Goal: Task Accomplishment & Management: Manage account settings

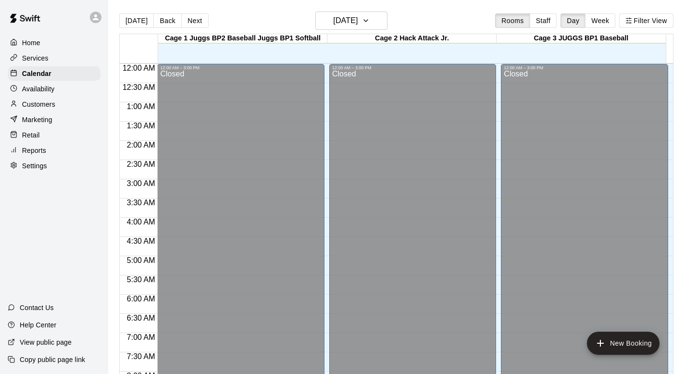
scroll to position [330, 0]
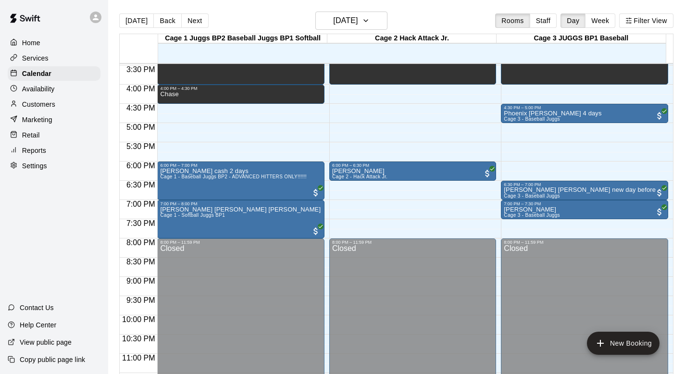
scroll to position [598, 0]
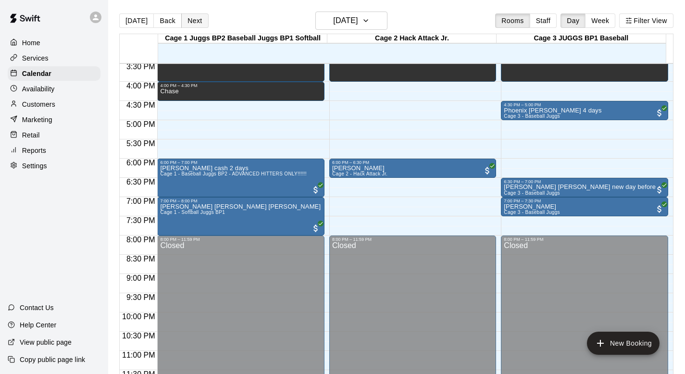
click at [191, 19] on button "Next" at bounding box center [194, 20] width 27 height 14
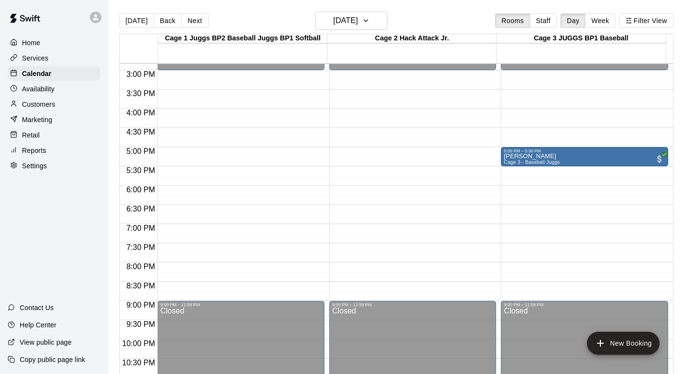
scroll to position [602, 0]
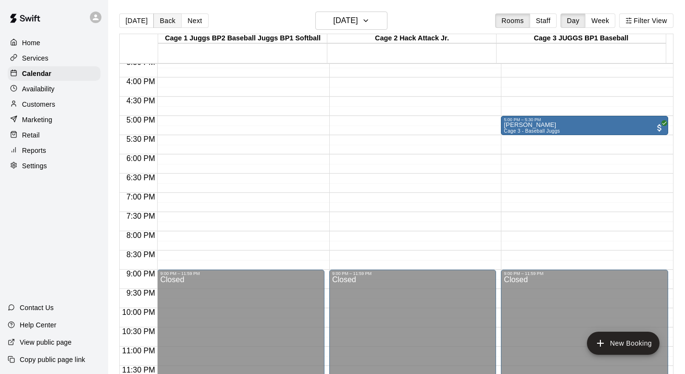
click at [162, 20] on button "Back" at bounding box center [167, 20] width 28 height 14
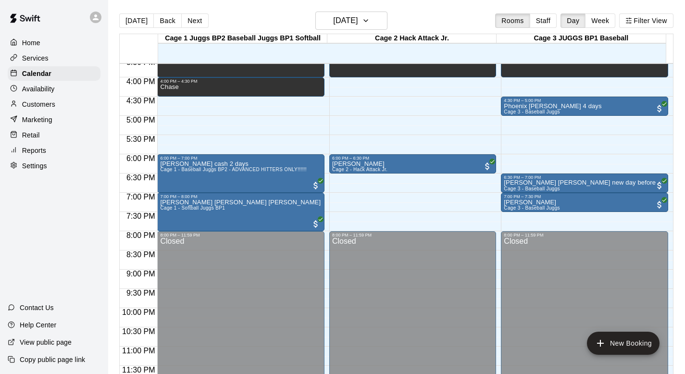
click at [33, 166] on p "Settings" at bounding box center [34, 166] width 25 height 10
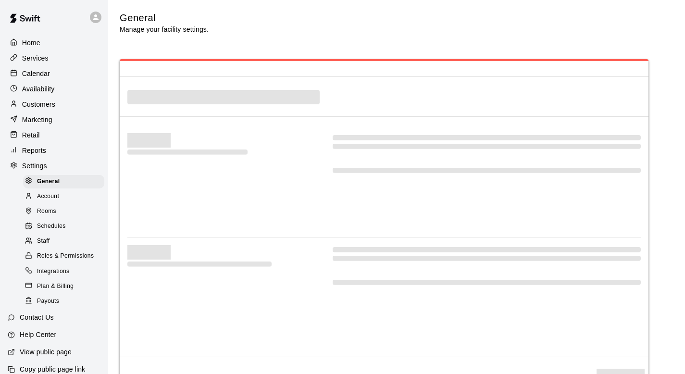
select select "**"
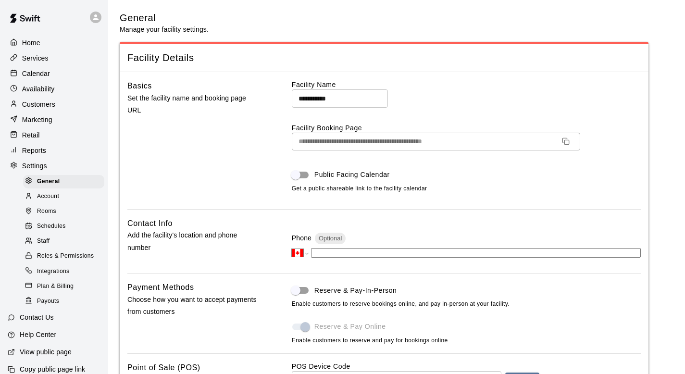
scroll to position [1975, 0]
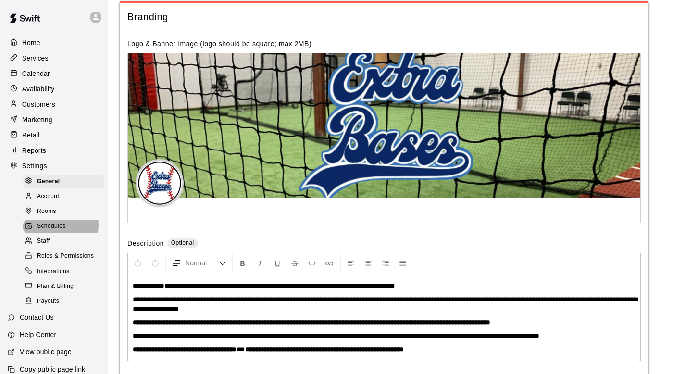
click at [51, 224] on span "Schedules" at bounding box center [51, 227] width 29 height 10
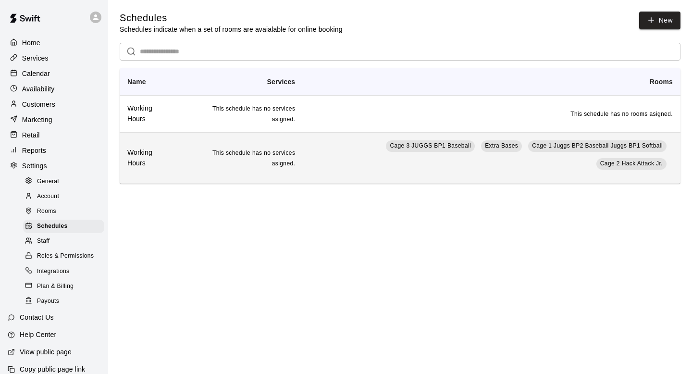
click at [236, 156] on td "This schedule has no services asigned." at bounding box center [241, 157] width 123 height 51
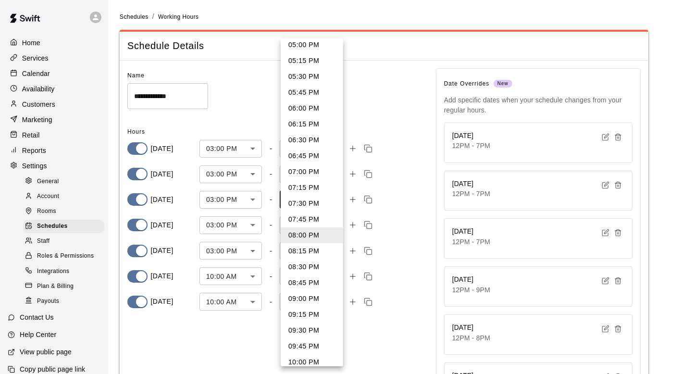
scroll to position [118, 0]
click at [295, 295] on li "09:00 PM" at bounding box center [312, 297] width 62 height 16
type input "****"
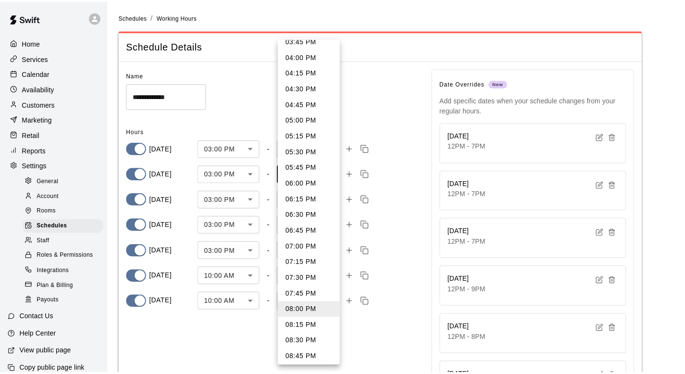
scroll to position [62, 0]
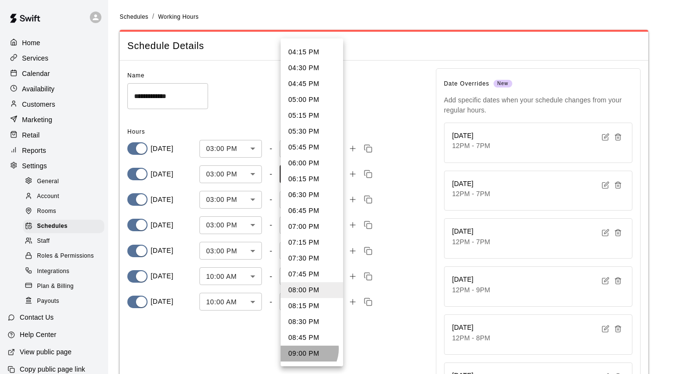
click at [302, 349] on li "09:00 PM" at bounding box center [312, 354] width 62 height 16
type input "****"
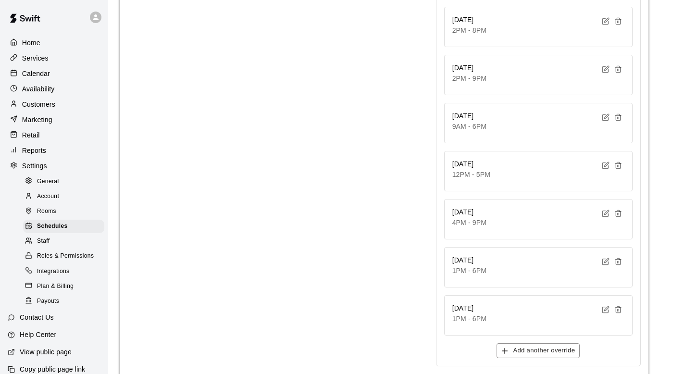
scroll to position [404, 0]
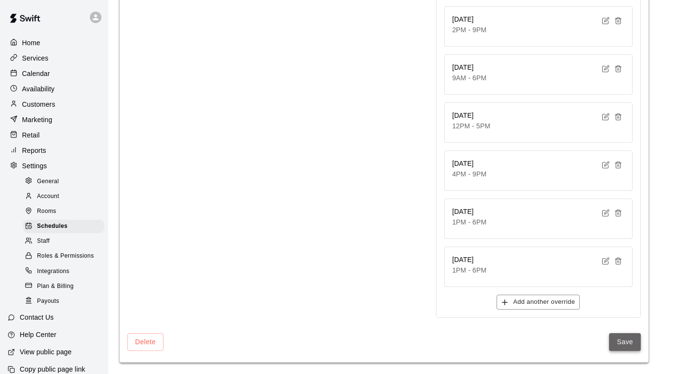
click at [620, 340] on button "Save" at bounding box center [625, 342] width 32 height 18
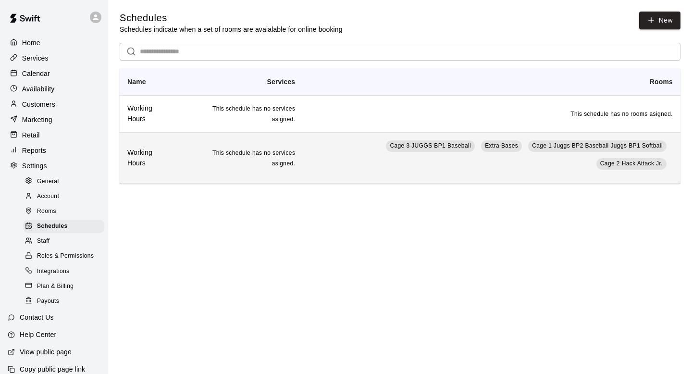
click at [244, 153] on span "This schedule has no services asigned." at bounding box center [253, 157] width 83 height 17
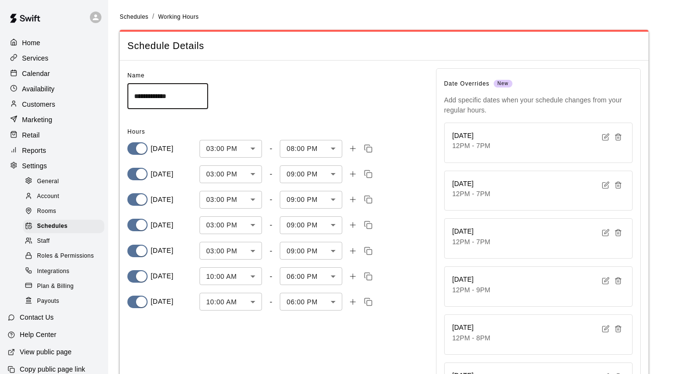
click at [34, 73] on p "Calendar" at bounding box center [36, 74] width 28 height 10
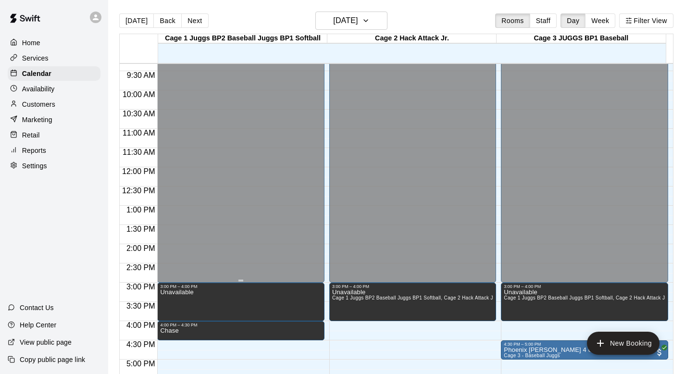
scroll to position [602, 0]
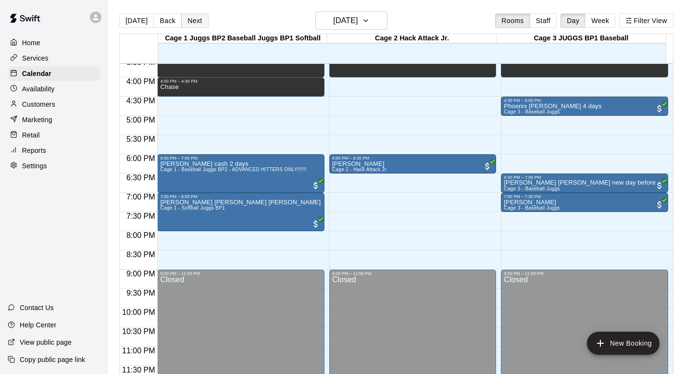
click at [190, 18] on button "Next" at bounding box center [194, 20] width 27 height 14
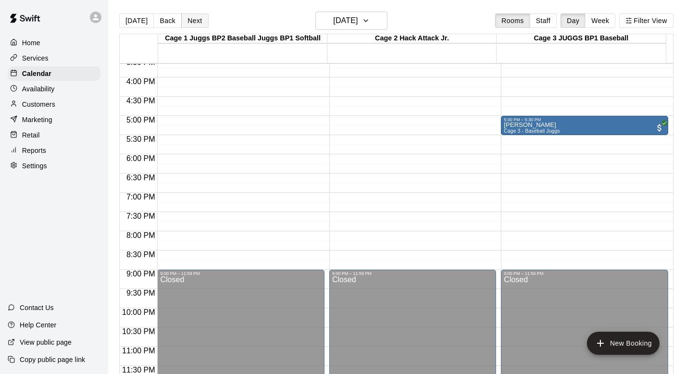
click at [190, 18] on button "Next" at bounding box center [194, 20] width 27 height 14
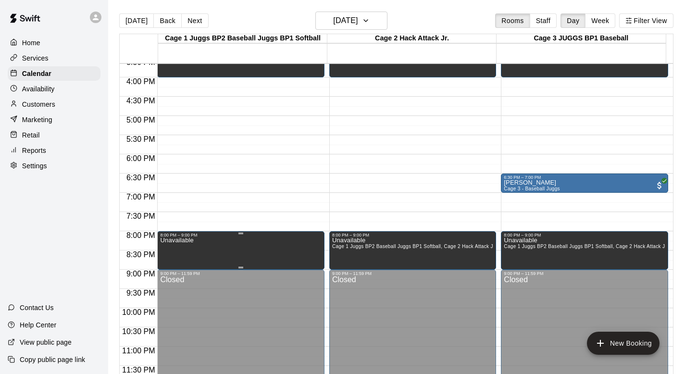
click at [193, 240] on p "Unavailable" at bounding box center [176, 240] width 33 height 0
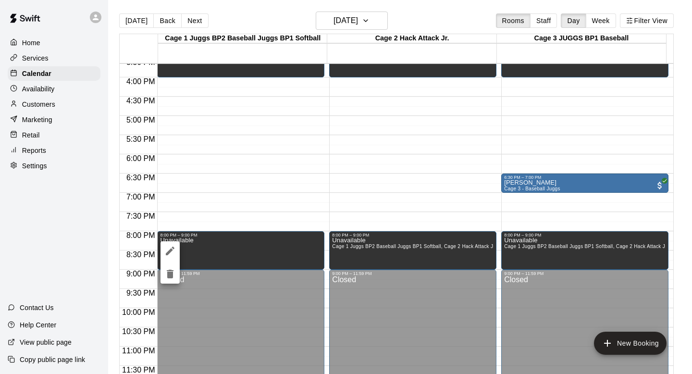
click at [170, 274] on icon "delete" at bounding box center [170, 274] width 7 height 9
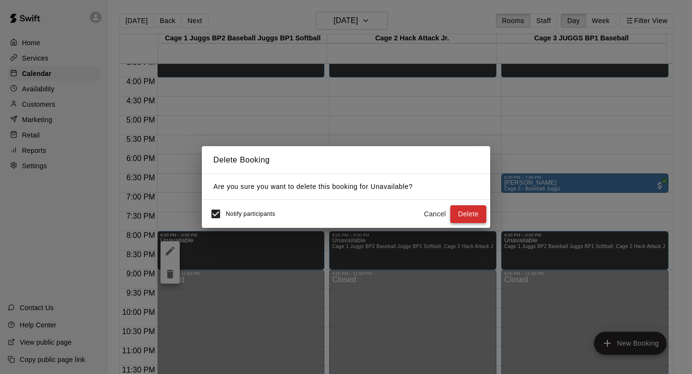
click at [471, 208] on button "Delete" at bounding box center [468, 214] width 36 height 18
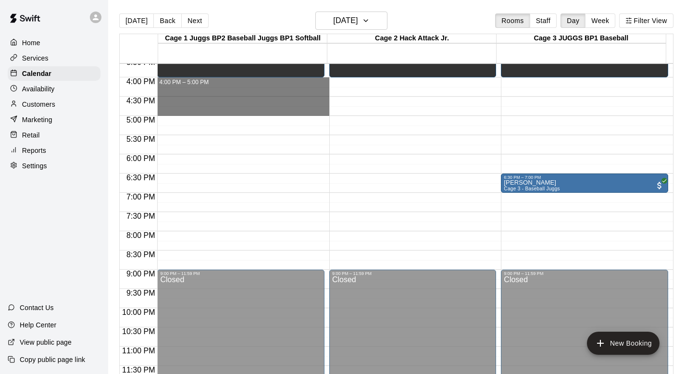
drag, startPoint x: 188, startPoint y: 81, endPoint x: 187, endPoint y: 110, distance: 28.9
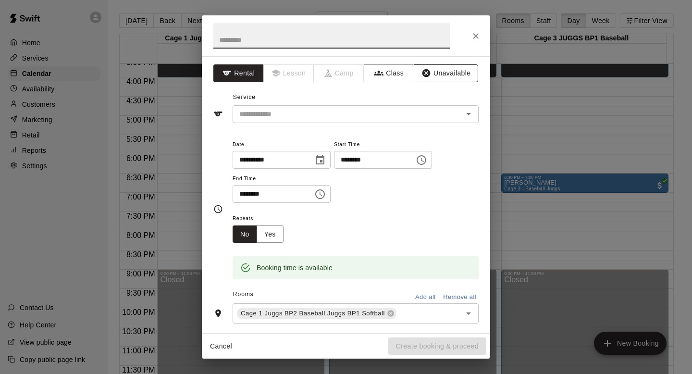
click at [437, 70] on button "Unavailable" at bounding box center [446, 73] width 64 height 18
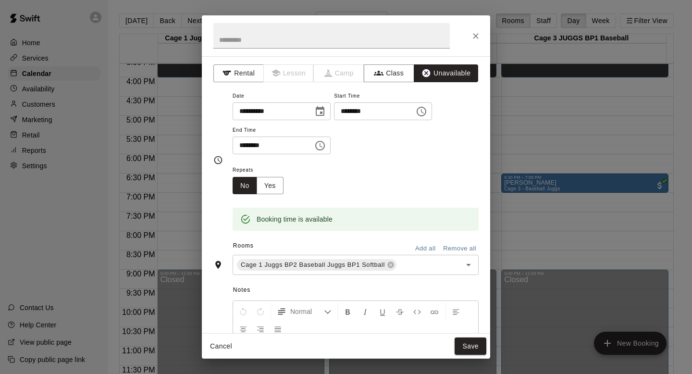
click at [410, 248] on button "Add all" at bounding box center [425, 248] width 31 height 15
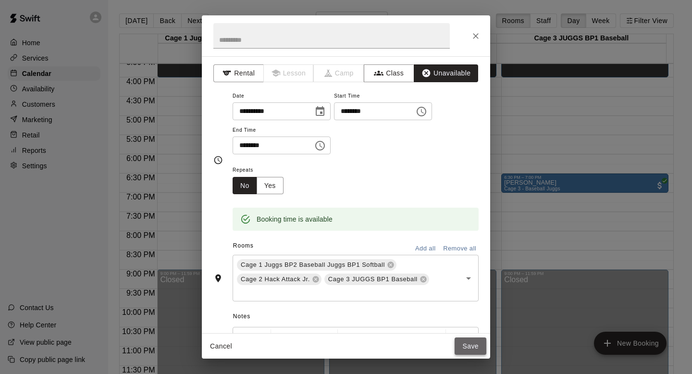
click at [462, 344] on button "Save" at bounding box center [471, 346] width 32 height 18
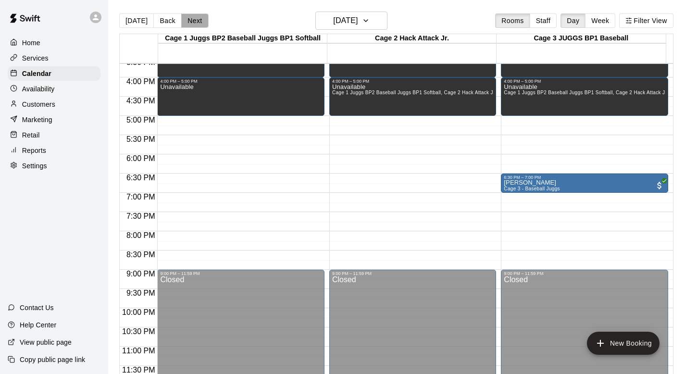
click at [193, 18] on button "Next" at bounding box center [194, 20] width 27 height 14
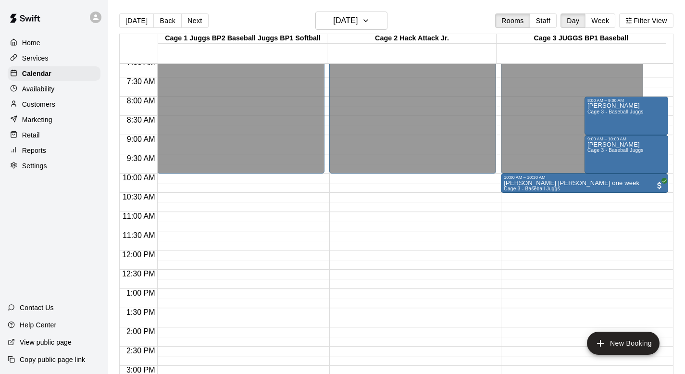
scroll to position [288, 0]
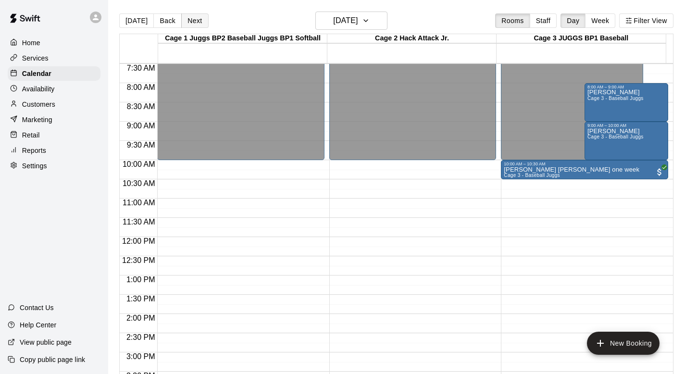
click at [192, 19] on button "Next" at bounding box center [194, 20] width 27 height 14
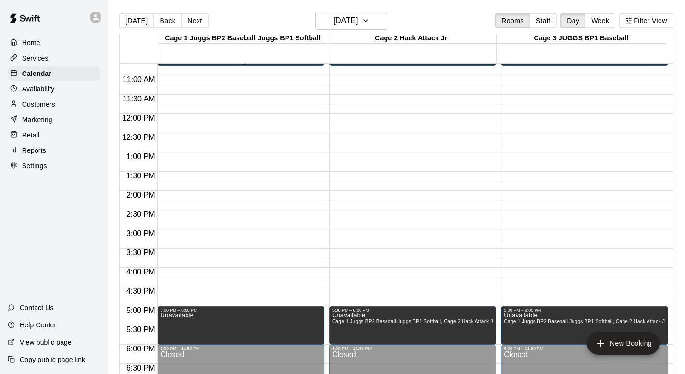
scroll to position [414, 0]
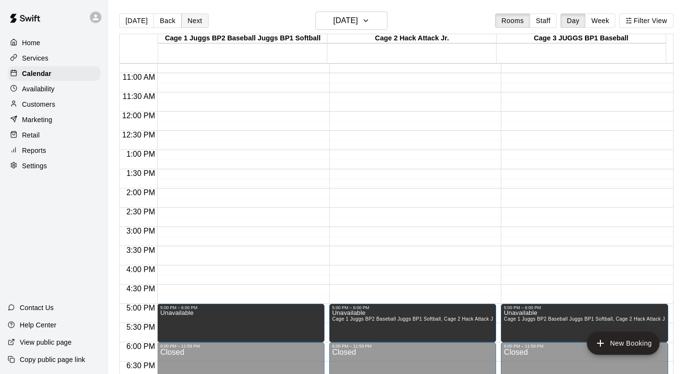
click at [196, 22] on button "Next" at bounding box center [194, 20] width 27 height 14
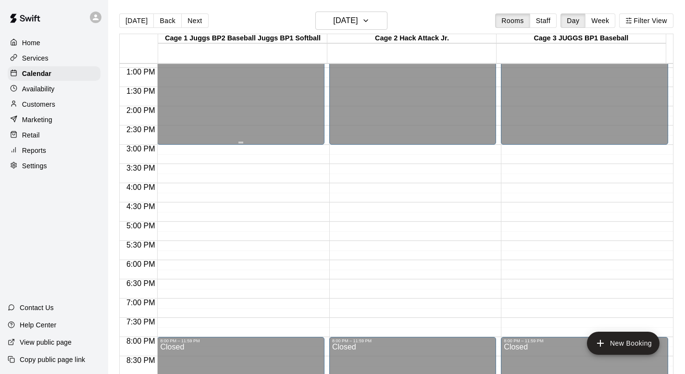
scroll to position [550, 0]
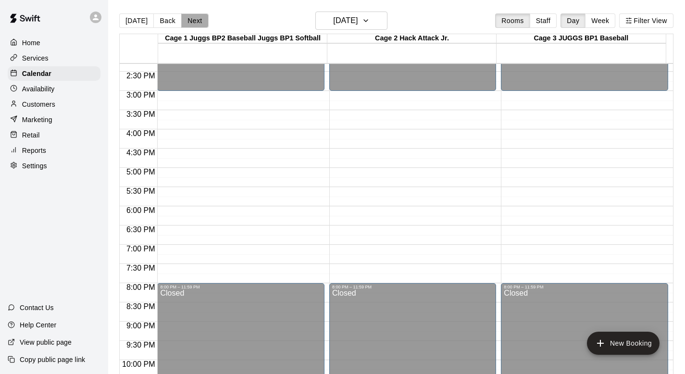
click at [192, 20] on button "Next" at bounding box center [194, 20] width 27 height 14
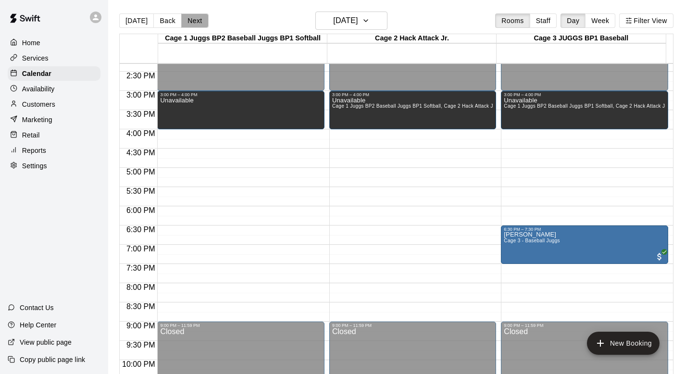
click at [197, 22] on button "Next" at bounding box center [194, 20] width 27 height 14
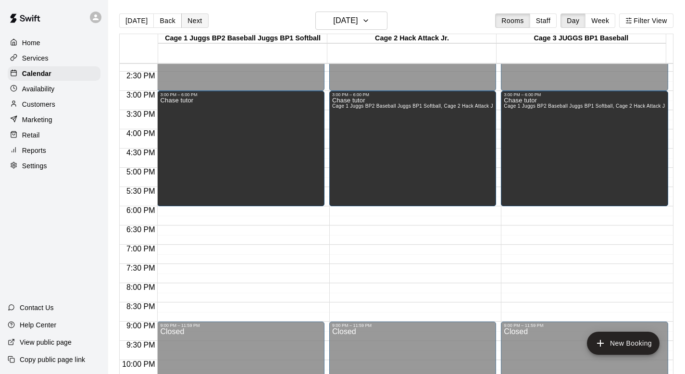
click at [197, 22] on button "Next" at bounding box center [194, 20] width 27 height 14
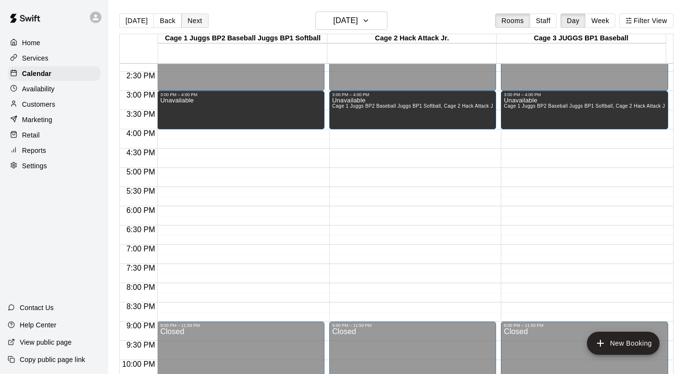
click at [197, 22] on button "Next" at bounding box center [194, 20] width 27 height 14
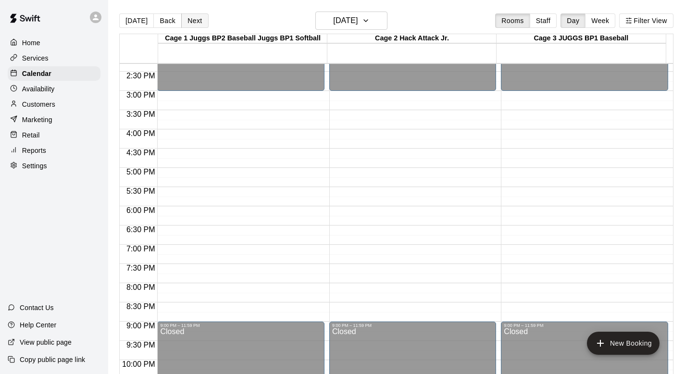
click at [197, 22] on button "Next" at bounding box center [194, 20] width 27 height 14
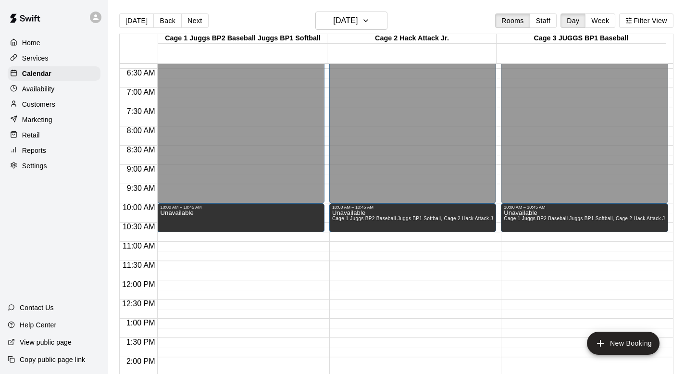
scroll to position [215, 0]
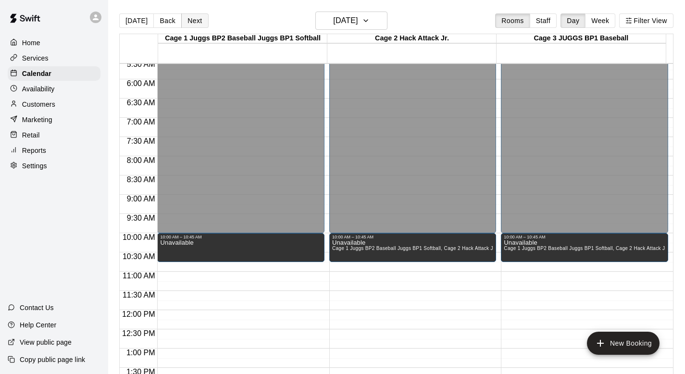
click at [186, 19] on button "Next" at bounding box center [194, 20] width 27 height 14
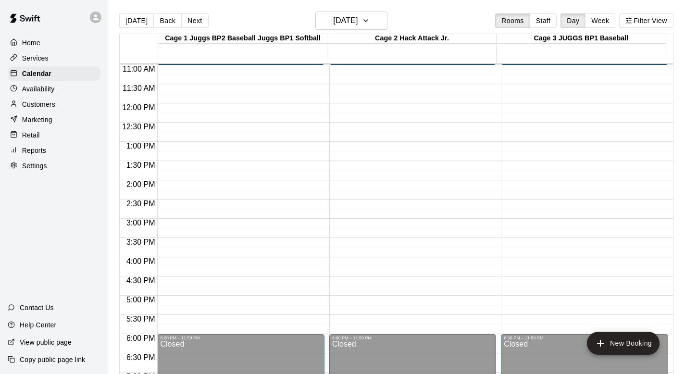
scroll to position [468, 0]
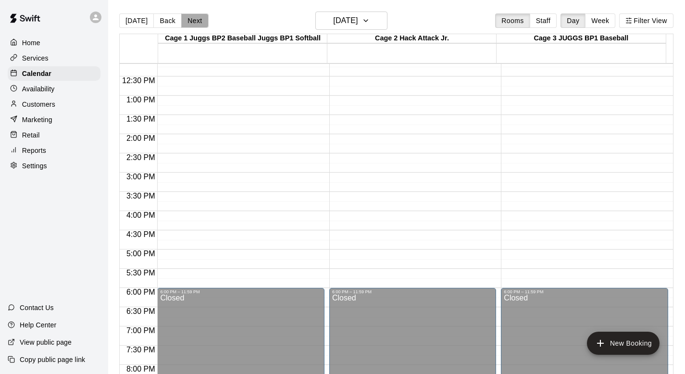
click at [189, 21] on button "Next" at bounding box center [194, 20] width 27 height 14
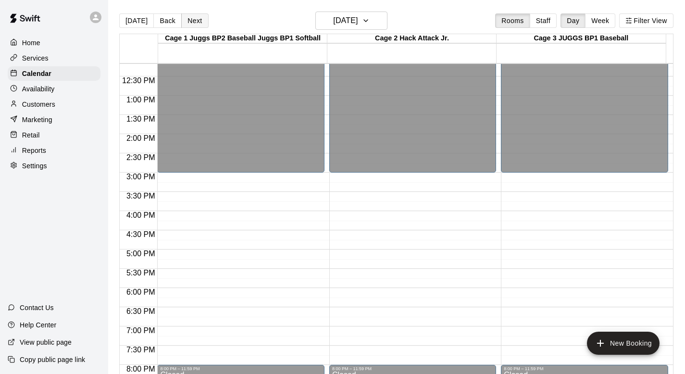
click at [190, 17] on button "Next" at bounding box center [194, 20] width 27 height 14
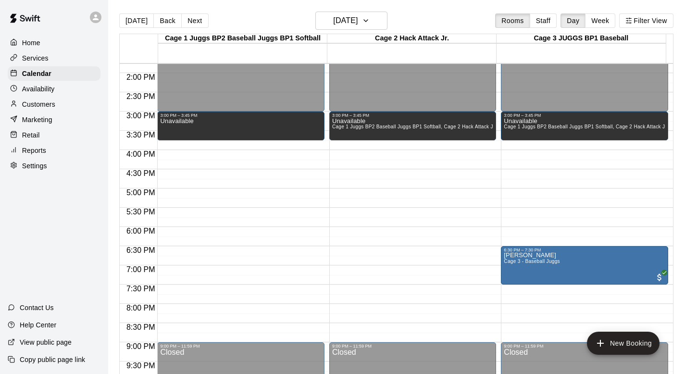
scroll to position [532, 0]
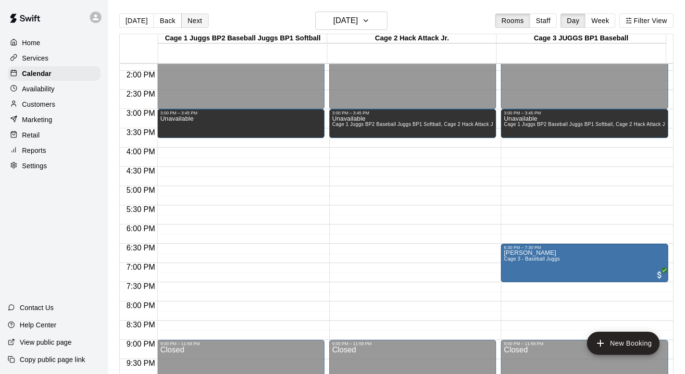
click at [193, 20] on button "Next" at bounding box center [194, 20] width 27 height 14
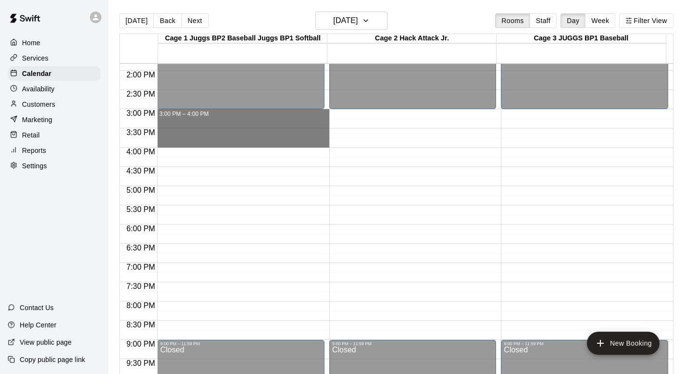
drag, startPoint x: 180, startPoint y: 114, endPoint x: 179, endPoint y: 141, distance: 26.9
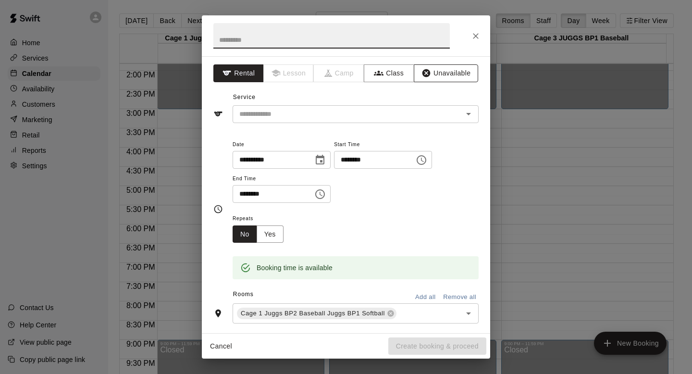
click at [427, 71] on button "Unavailable" at bounding box center [446, 73] width 64 height 18
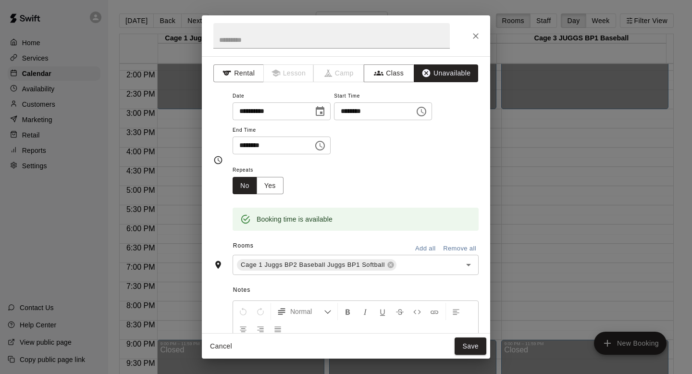
click at [412, 244] on button "Add all" at bounding box center [425, 248] width 31 height 15
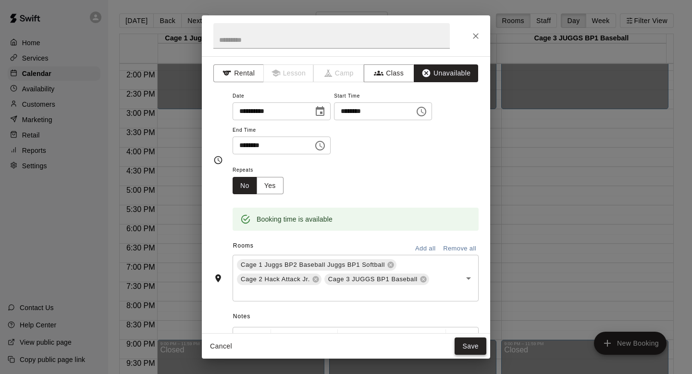
click at [460, 345] on button "Save" at bounding box center [471, 346] width 32 height 18
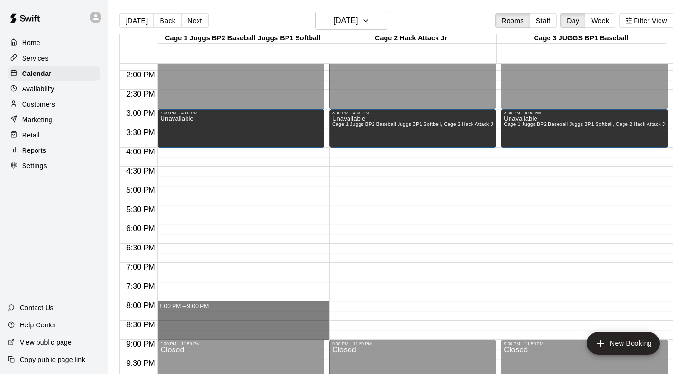
drag, startPoint x: 175, startPoint y: 305, endPoint x: 174, endPoint y: 331, distance: 25.5
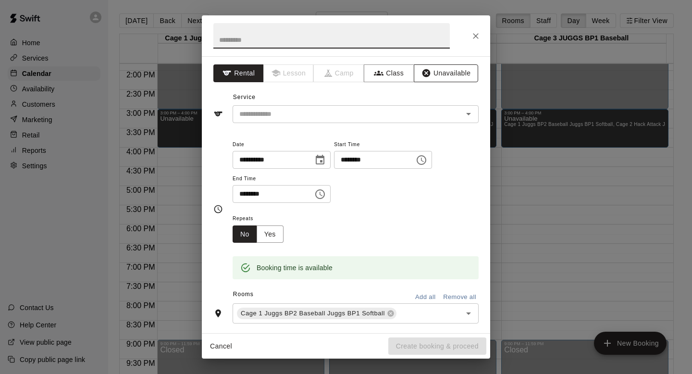
click at [426, 73] on button "Unavailable" at bounding box center [446, 73] width 64 height 18
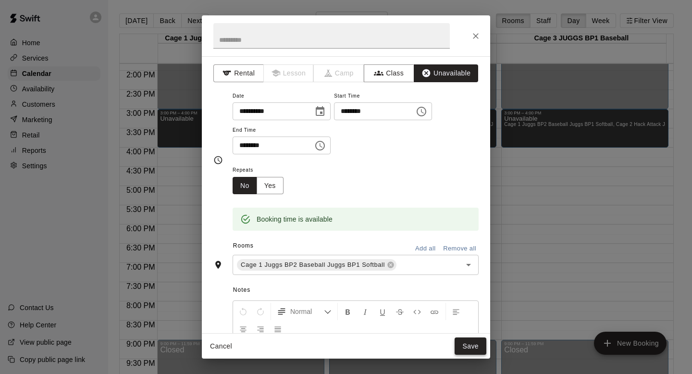
click at [462, 346] on button "Save" at bounding box center [471, 346] width 32 height 18
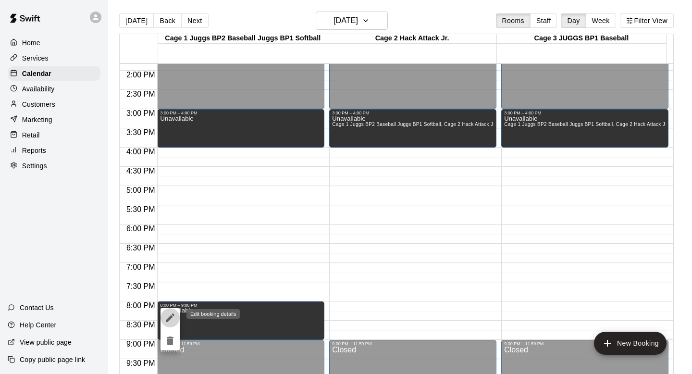
click at [168, 318] on icon "edit" at bounding box center [170, 317] width 9 height 9
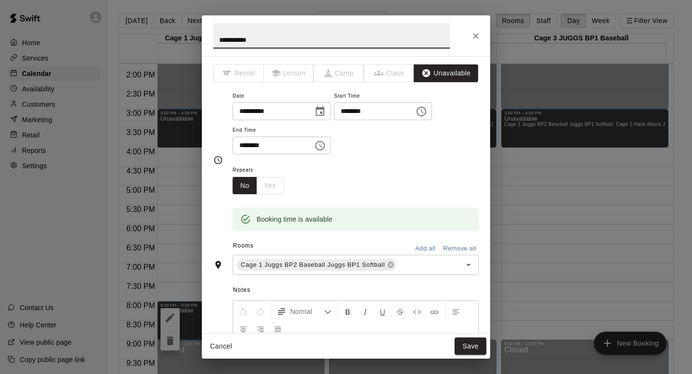
click at [414, 248] on button "Add all" at bounding box center [425, 248] width 31 height 15
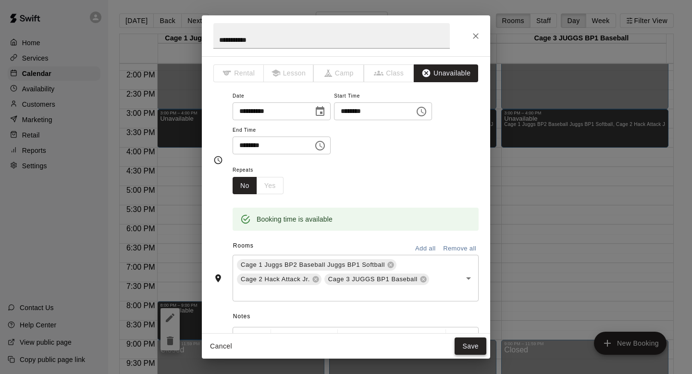
click at [461, 343] on button "Save" at bounding box center [471, 346] width 32 height 18
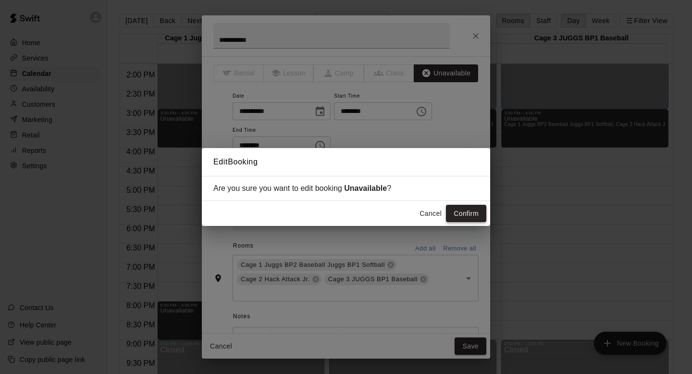
click at [458, 211] on button "Confirm" at bounding box center [466, 214] width 40 height 18
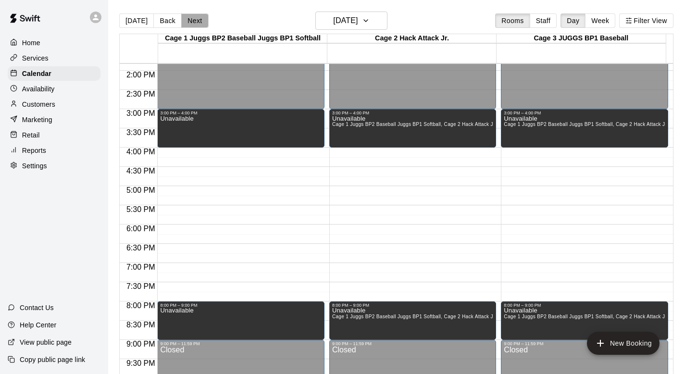
click at [190, 17] on button "Next" at bounding box center [194, 20] width 27 height 14
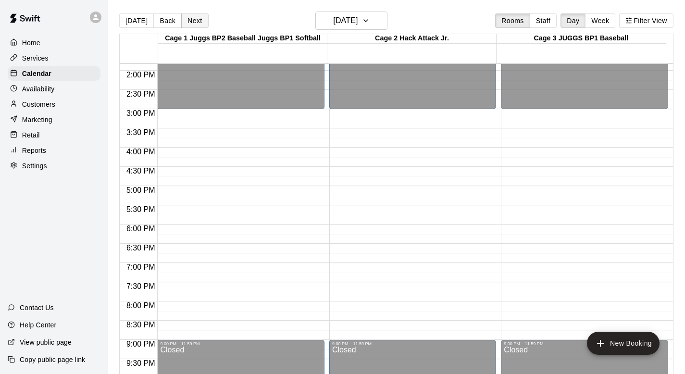
click at [190, 17] on button "Next" at bounding box center [194, 20] width 27 height 14
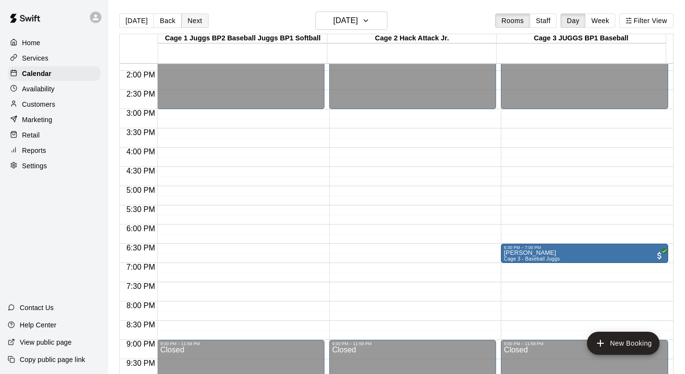
click at [189, 17] on button "Next" at bounding box center [194, 20] width 27 height 14
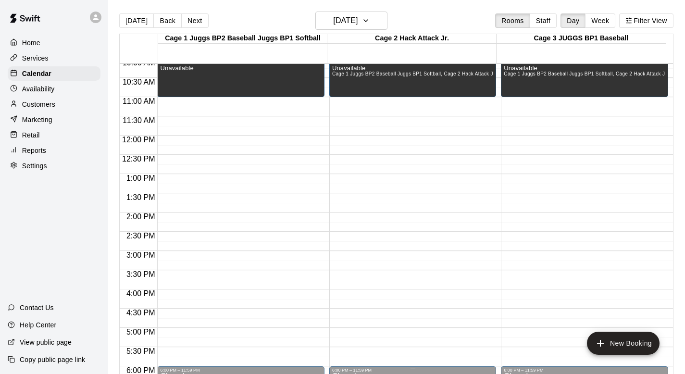
scroll to position [391, 0]
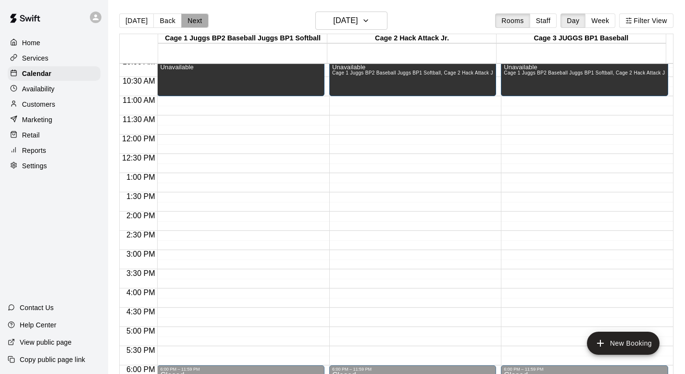
click at [197, 19] on button "Next" at bounding box center [194, 20] width 27 height 14
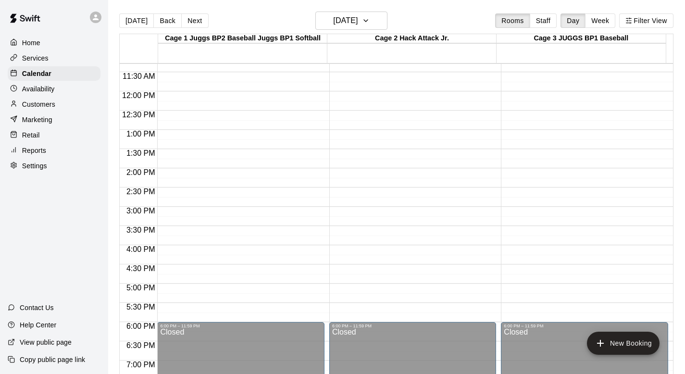
scroll to position [400, 0]
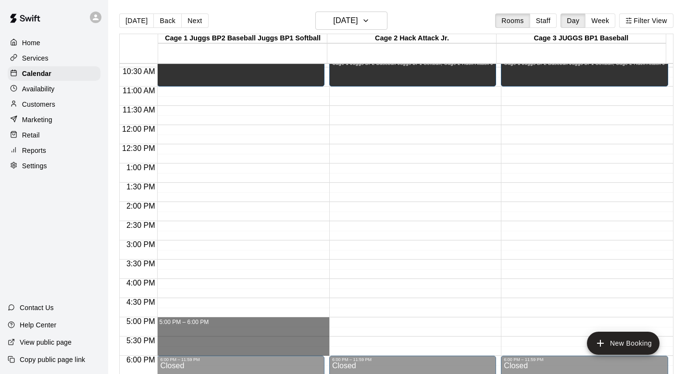
drag, startPoint x: 176, startPoint y: 320, endPoint x: 176, endPoint y: 353, distance: 33.2
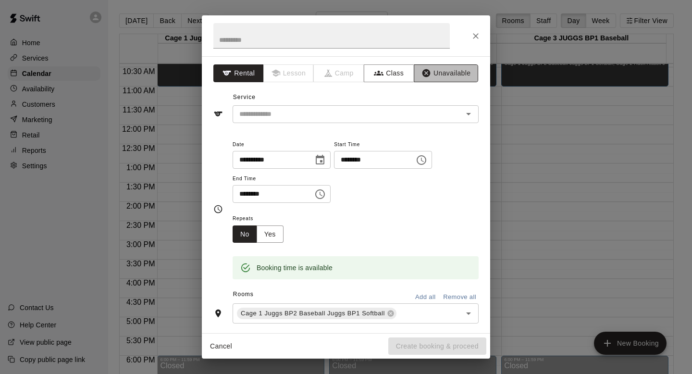
click at [426, 70] on button "Unavailable" at bounding box center [446, 73] width 64 height 18
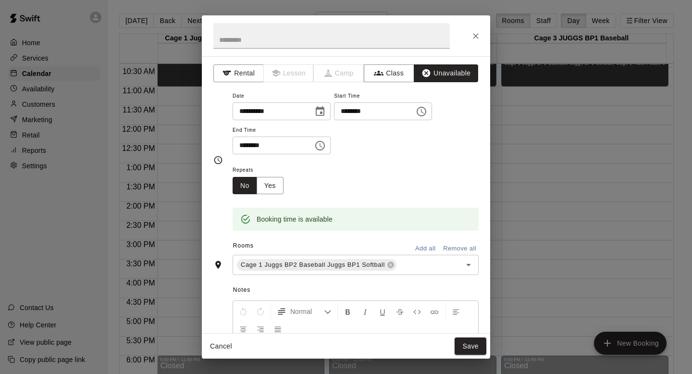
click at [417, 244] on button "Add all" at bounding box center [425, 248] width 31 height 15
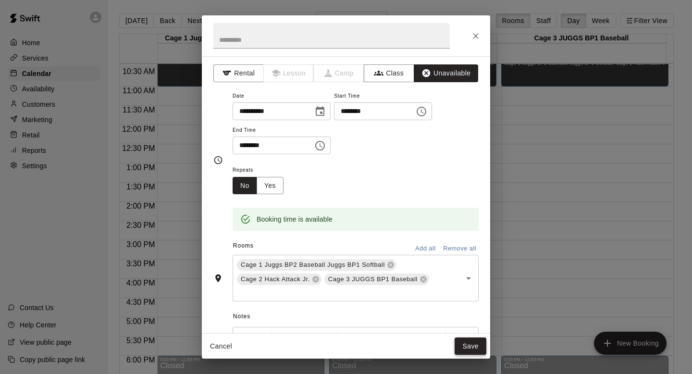
click at [460, 343] on button "Save" at bounding box center [471, 346] width 32 height 18
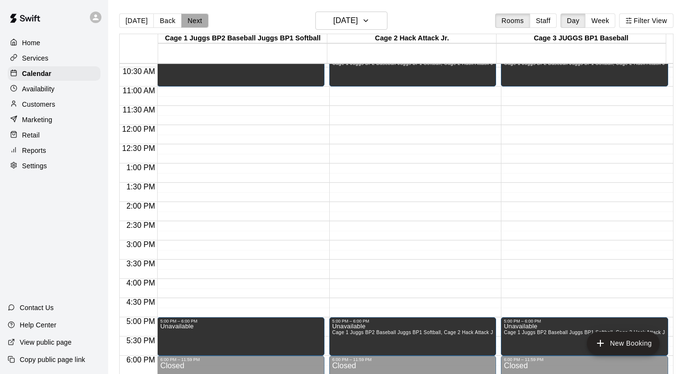
click at [189, 16] on button "Next" at bounding box center [194, 20] width 27 height 14
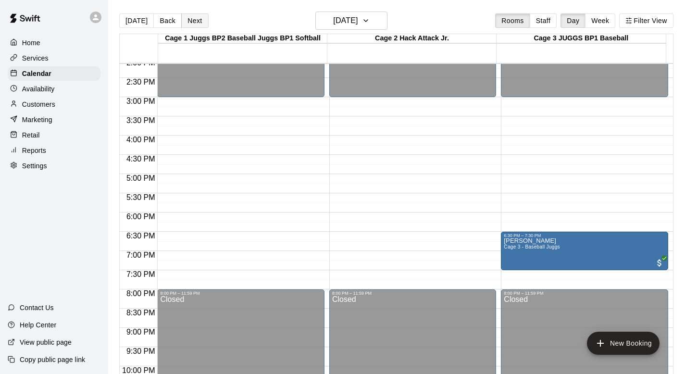
scroll to position [543, 0]
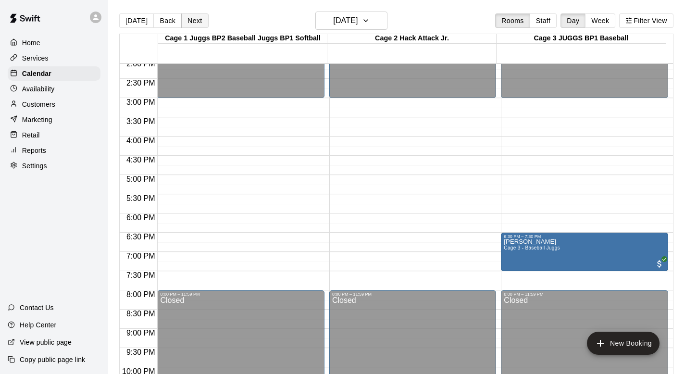
click at [192, 20] on button "Next" at bounding box center [194, 20] width 27 height 14
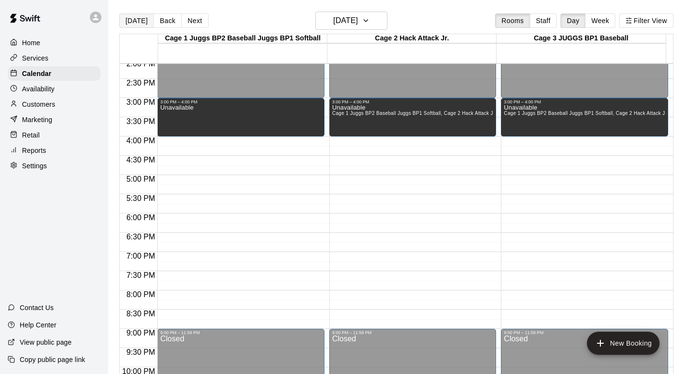
click at [142, 19] on button "[DATE]" at bounding box center [136, 20] width 35 height 14
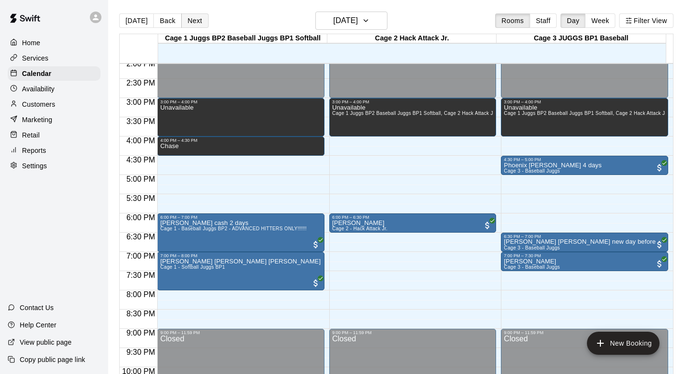
click at [193, 22] on button "Next" at bounding box center [194, 20] width 27 height 14
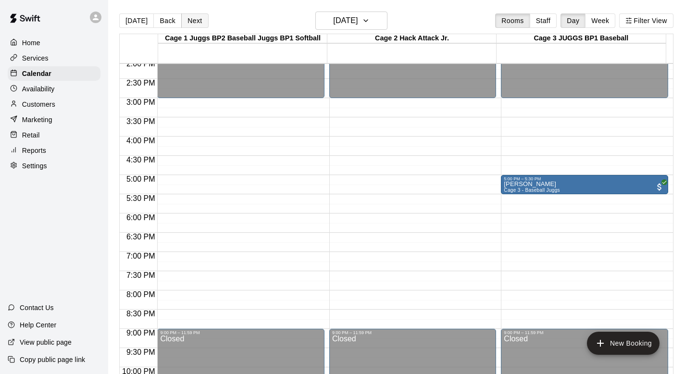
click at [193, 22] on button "Next" at bounding box center [194, 20] width 27 height 14
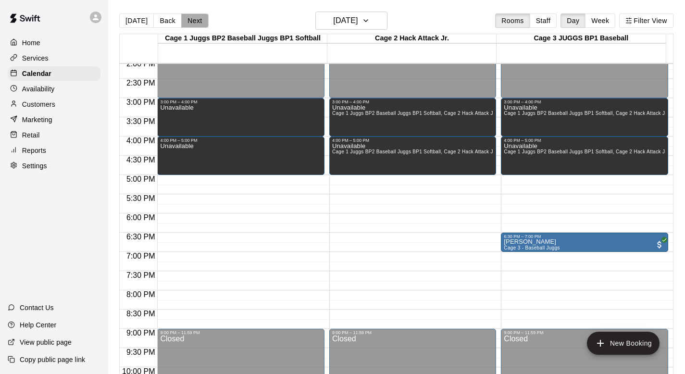
click at [193, 23] on button "Next" at bounding box center [194, 20] width 27 height 14
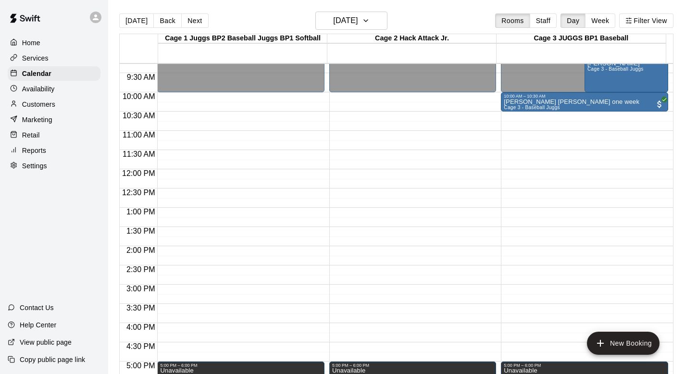
scroll to position [339, 0]
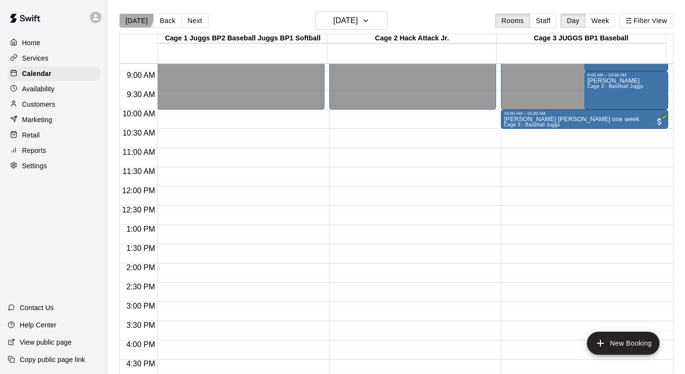
click at [134, 16] on button "[DATE]" at bounding box center [136, 20] width 35 height 14
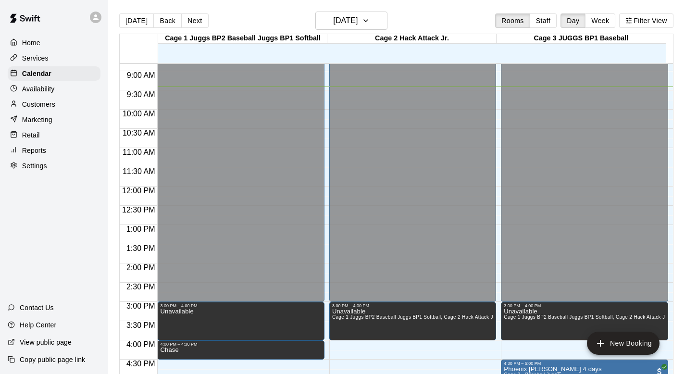
click at [37, 165] on p "Settings" at bounding box center [34, 166] width 25 height 10
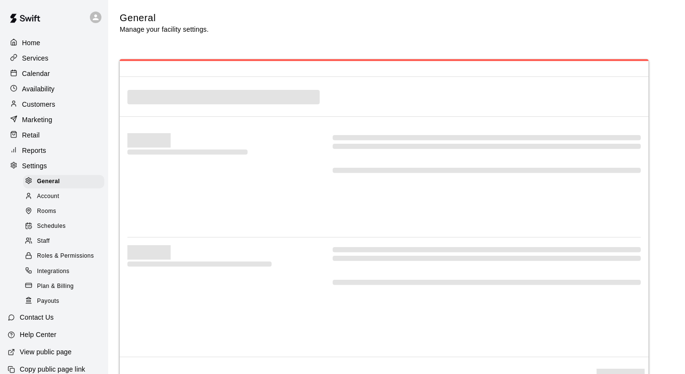
scroll to position [1975, 0]
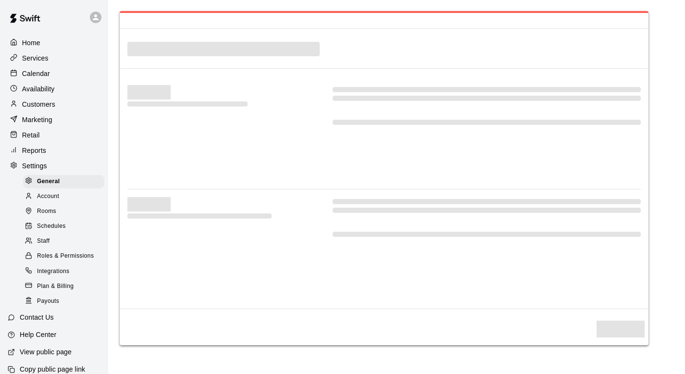
select select "**"
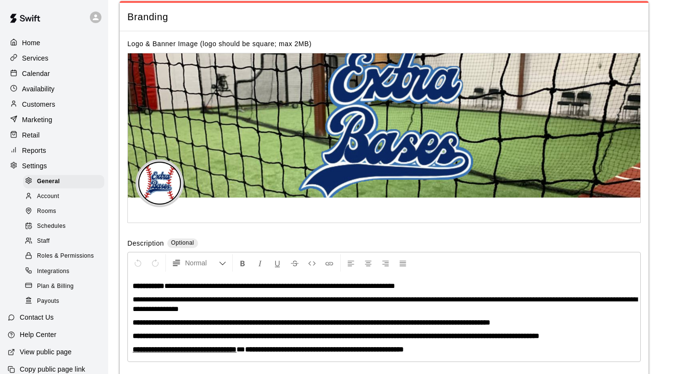
click at [51, 225] on span "Schedules" at bounding box center [51, 227] width 29 height 10
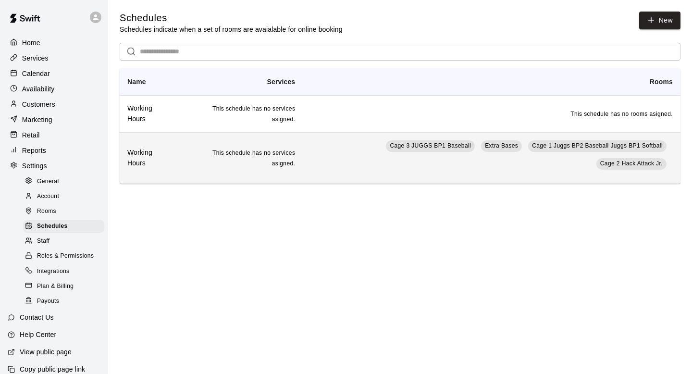
click at [211, 163] on td "This schedule has no services asigned." at bounding box center [241, 157] width 123 height 51
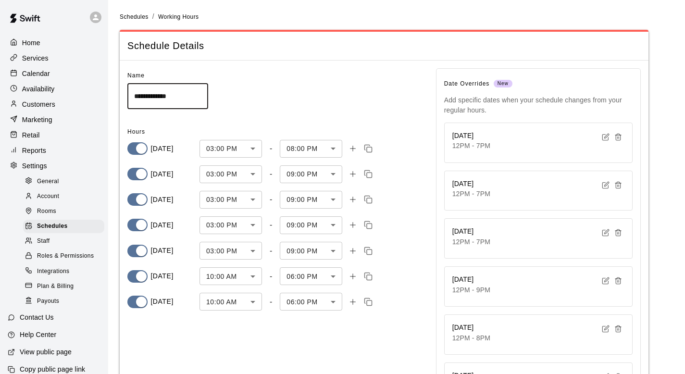
click at [38, 70] on p "Calendar" at bounding box center [36, 74] width 28 height 10
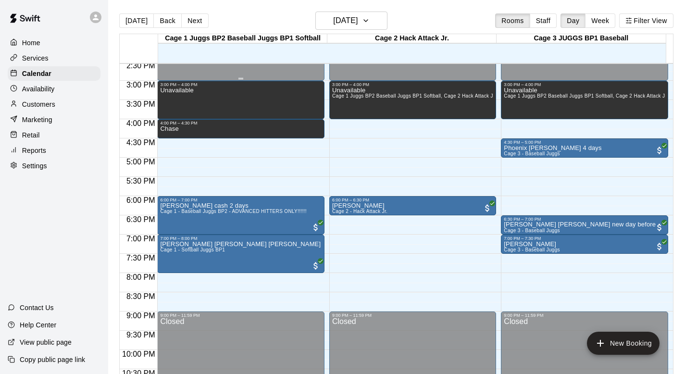
scroll to position [602, 0]
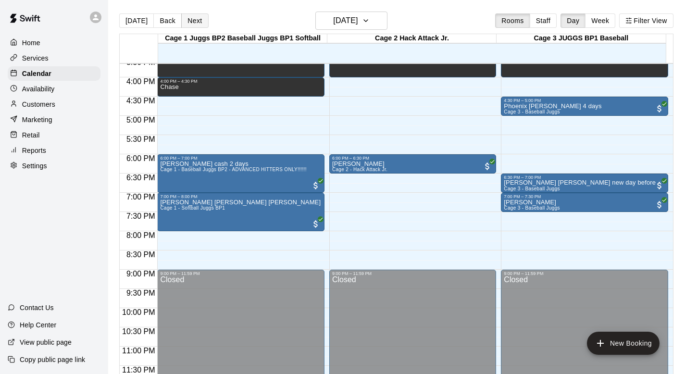
click at [195, 20] on button "Next" at bounding box center [194, 20] width 27 height 14
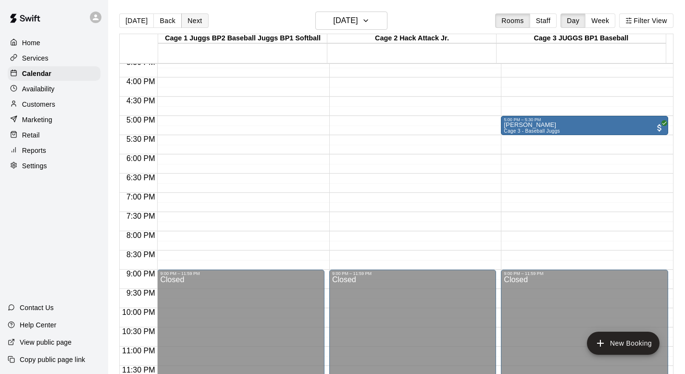
click at [195, 20] on button "Next" at bounding box center [194, 20] width 27 height 14
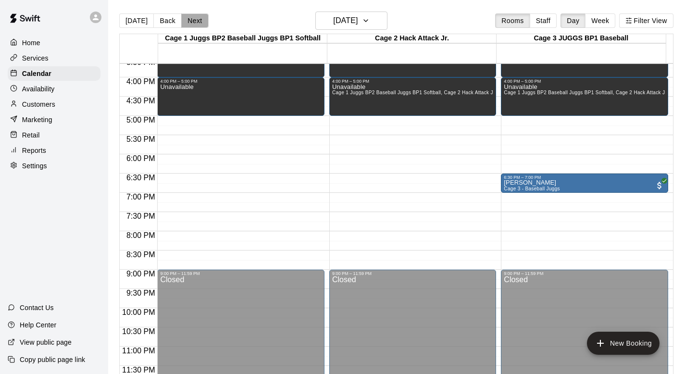
click at [195, 20] on button "Next" at bounding box center [194, 20] width 27 height 14
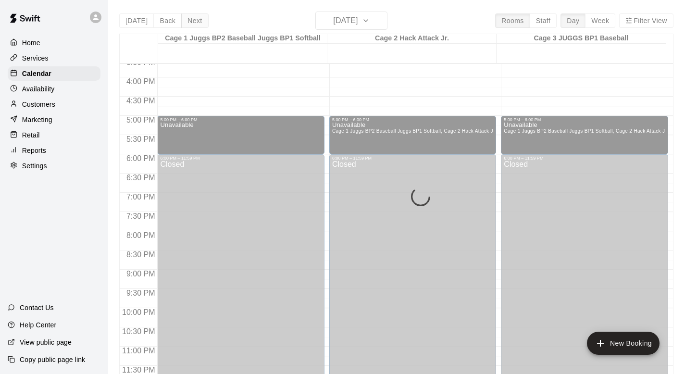
click at [195, 20] on div "[DATE] Back [DATE][DATE] Rooms Staff Day Week Filter View Cage 1 Juggs BP2 Base…" at bounding box center [396, 199] width 554 height 374
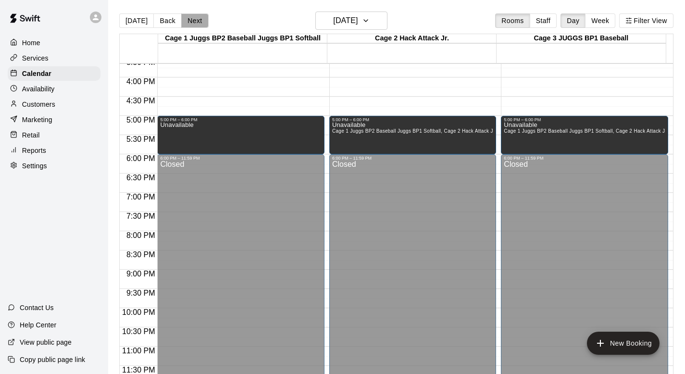
click at [195, 20] on button "Next" at bounding box center [194, 20] width 27 height 14
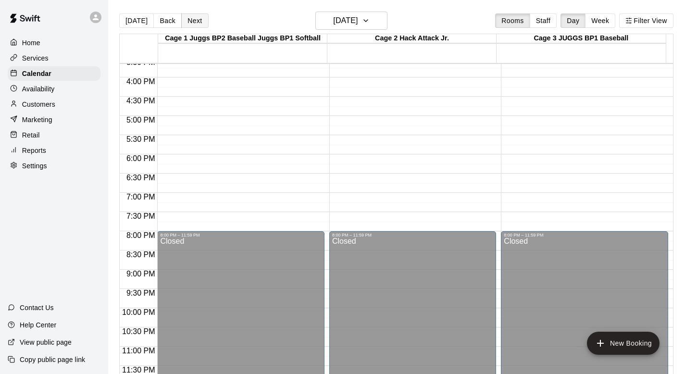
click at [190, 23] on button "Next" at bounding box center [194, 20] width 27 height 14
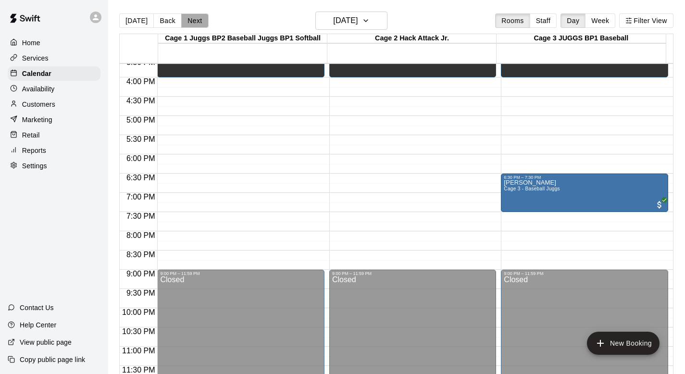
click at [190, 23] on button "Next" at bounding box center [194, 20] width 27 height 14
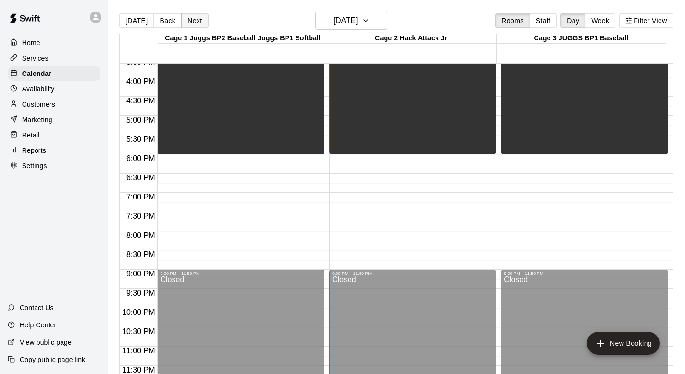
click at [192, 21] on button "Next" at bounding box center [194, 20] width 27 height 14
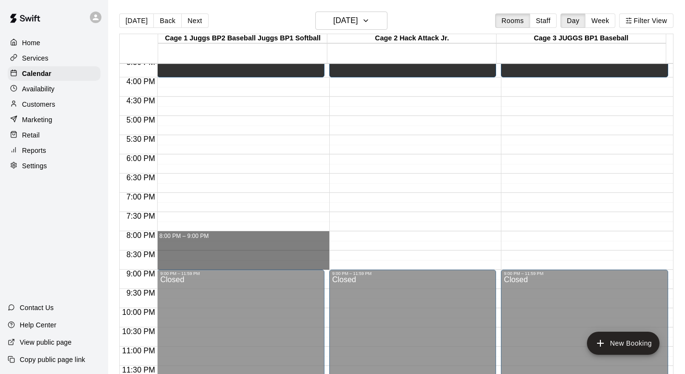
drag, startPoint x: 175, startPoint y: 235, endPoint x: 174, endPoint y: 257, distance: 22.2
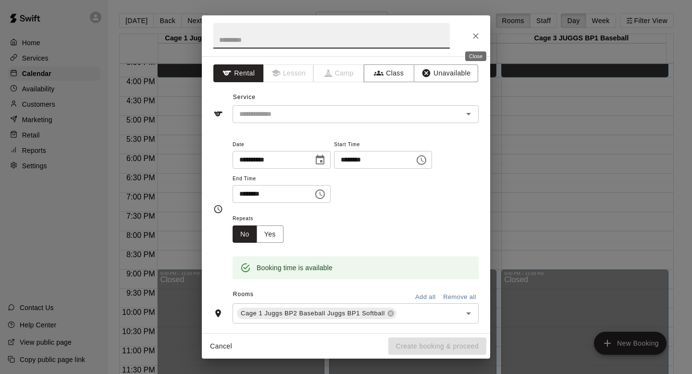
click at [475, 35] on icon "Close" at bounding box center [476, 36] width 6 height 6
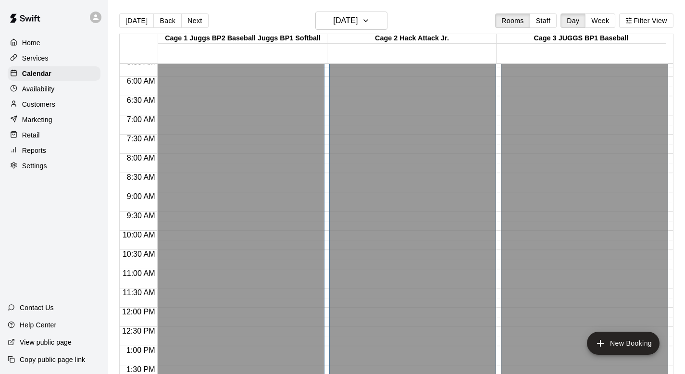
scroll to position [174, 0]
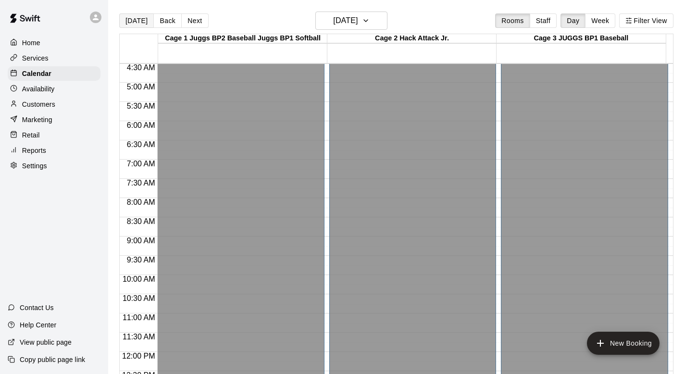
click at [134, 15] on button "[DATE]" at bounding box center [136, 20] width 35 height 14
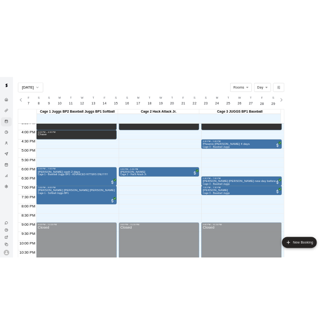
scroll to position [602, 0]
